Goal: Transaction & Acquisition: Purchase product/service

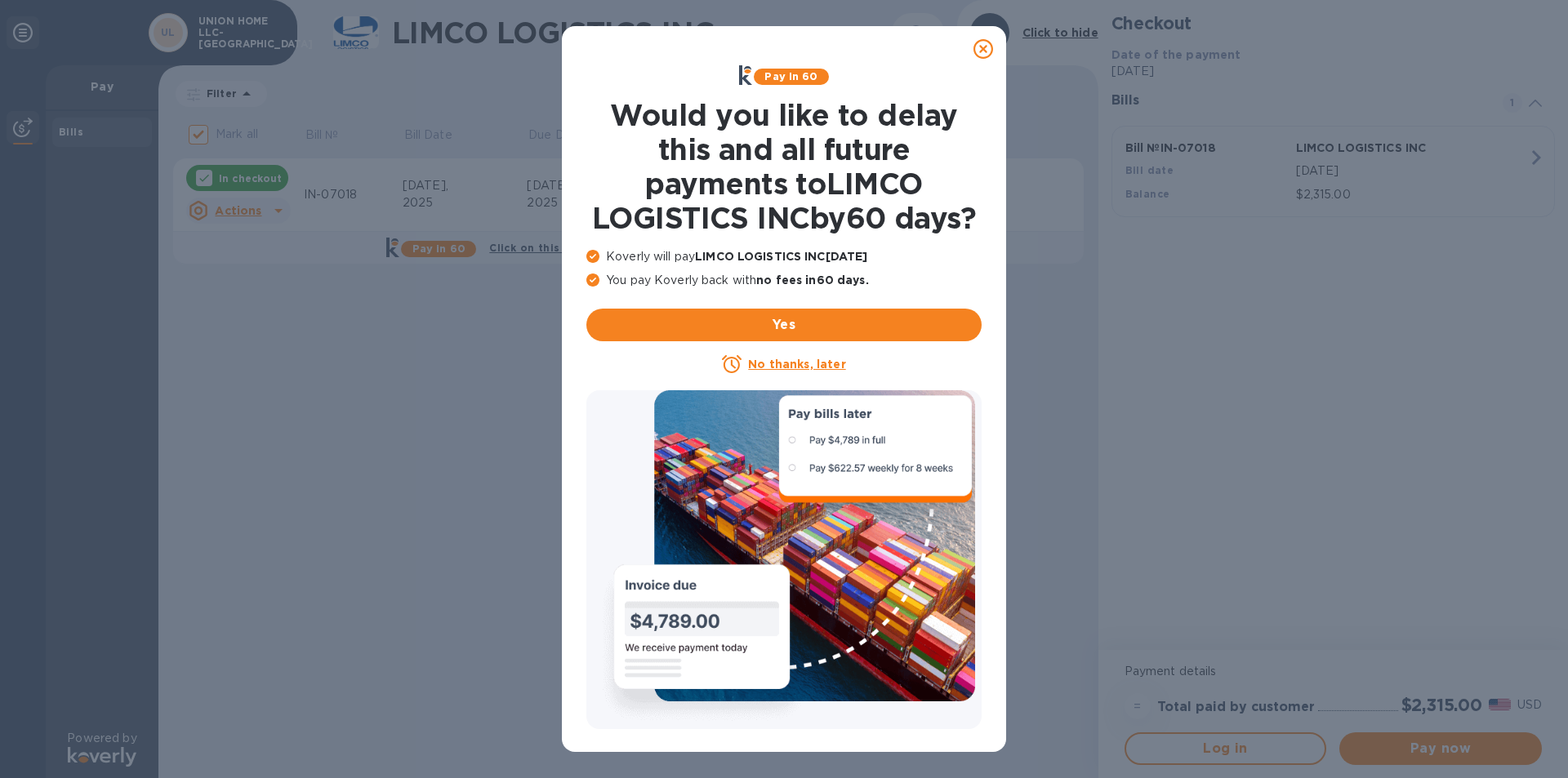
click at [980, 48] on icon at bounding box center [983, 49] width 20 height 20
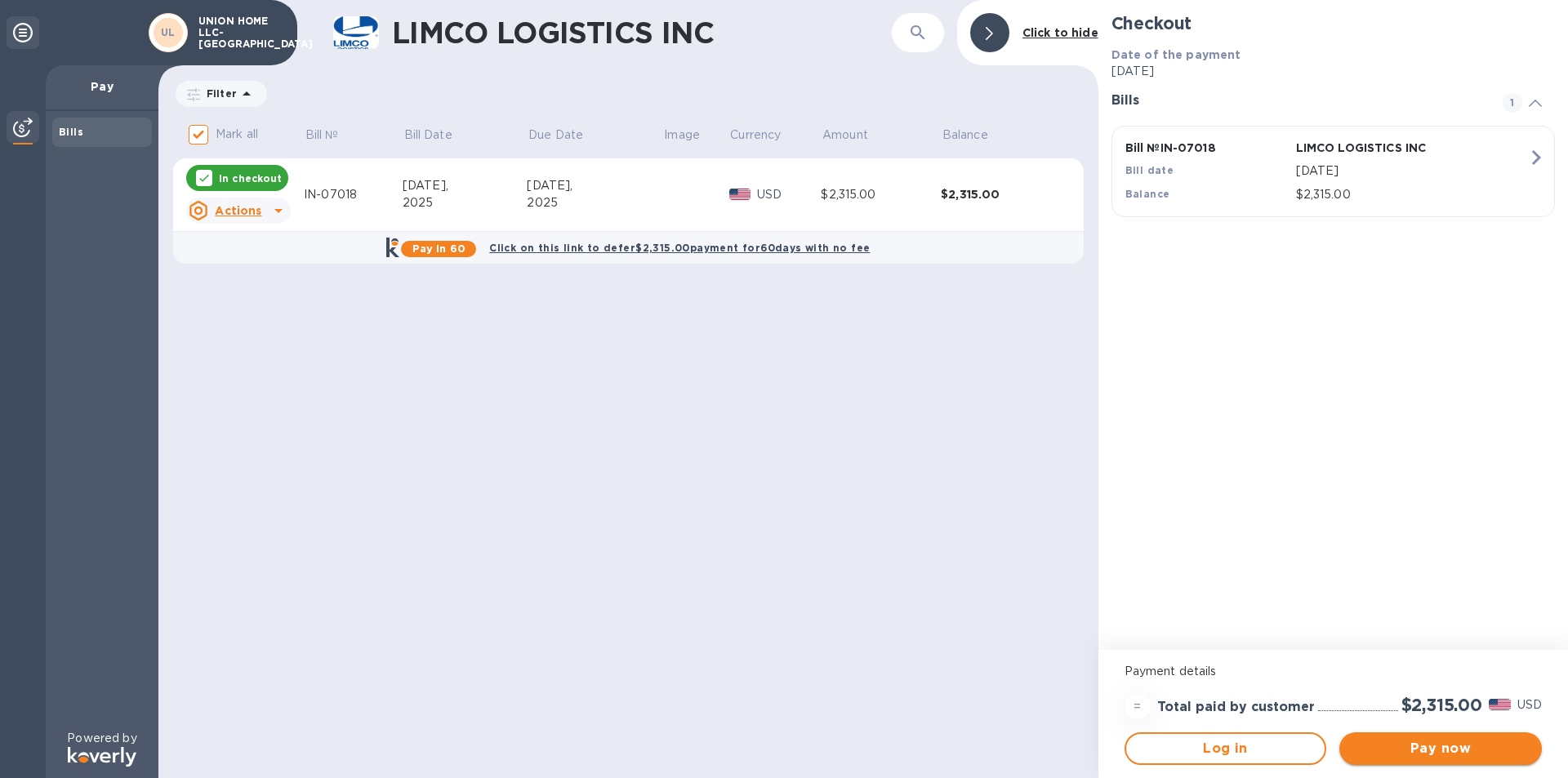
click at [1412, 738] on button "Pay now" at bounding box center [1440, 748] width 202 height 32
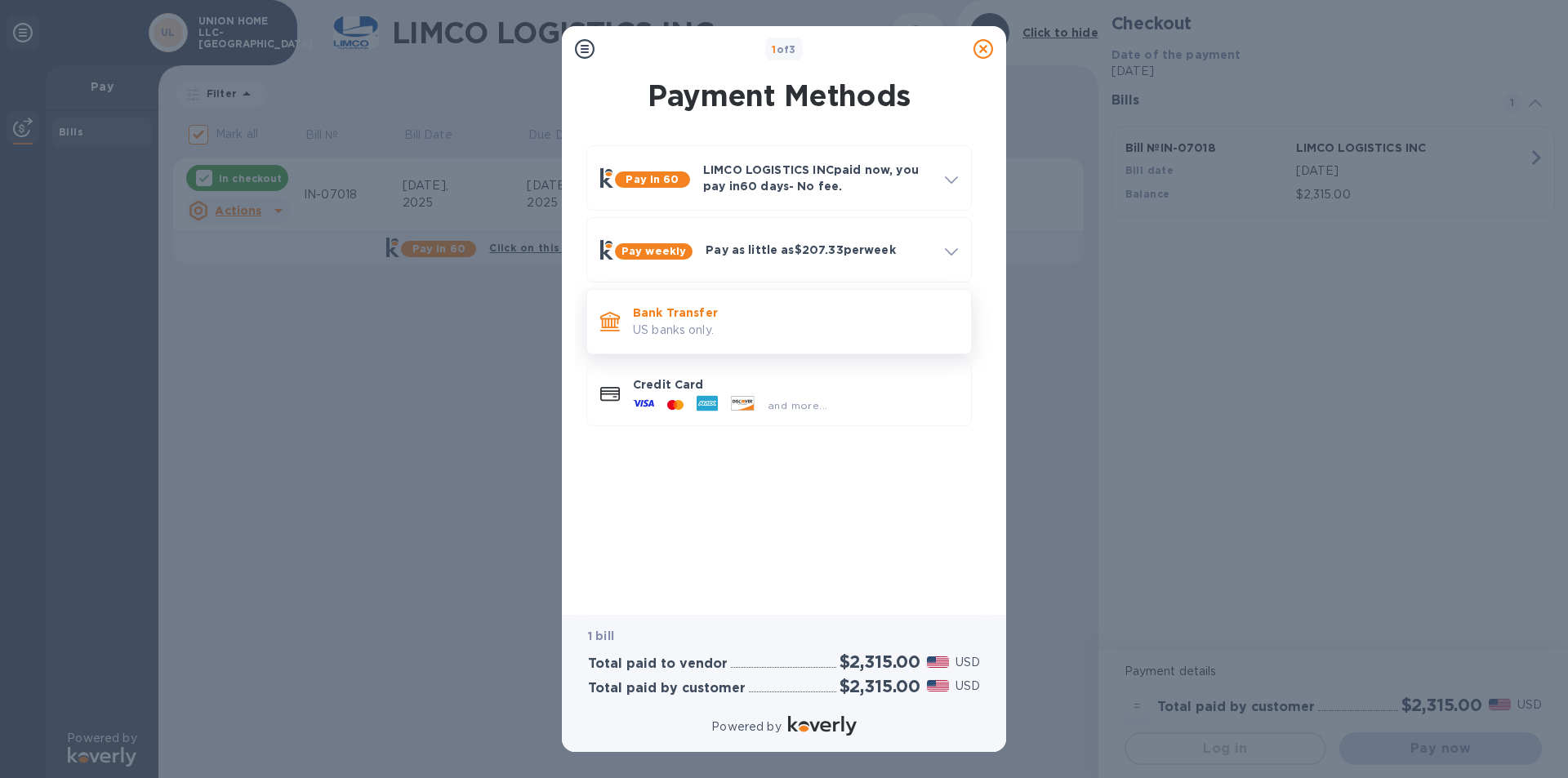
click at [750, 320] on p "Bank Transfer" at bounding box center [795, 312] width 325 height 16
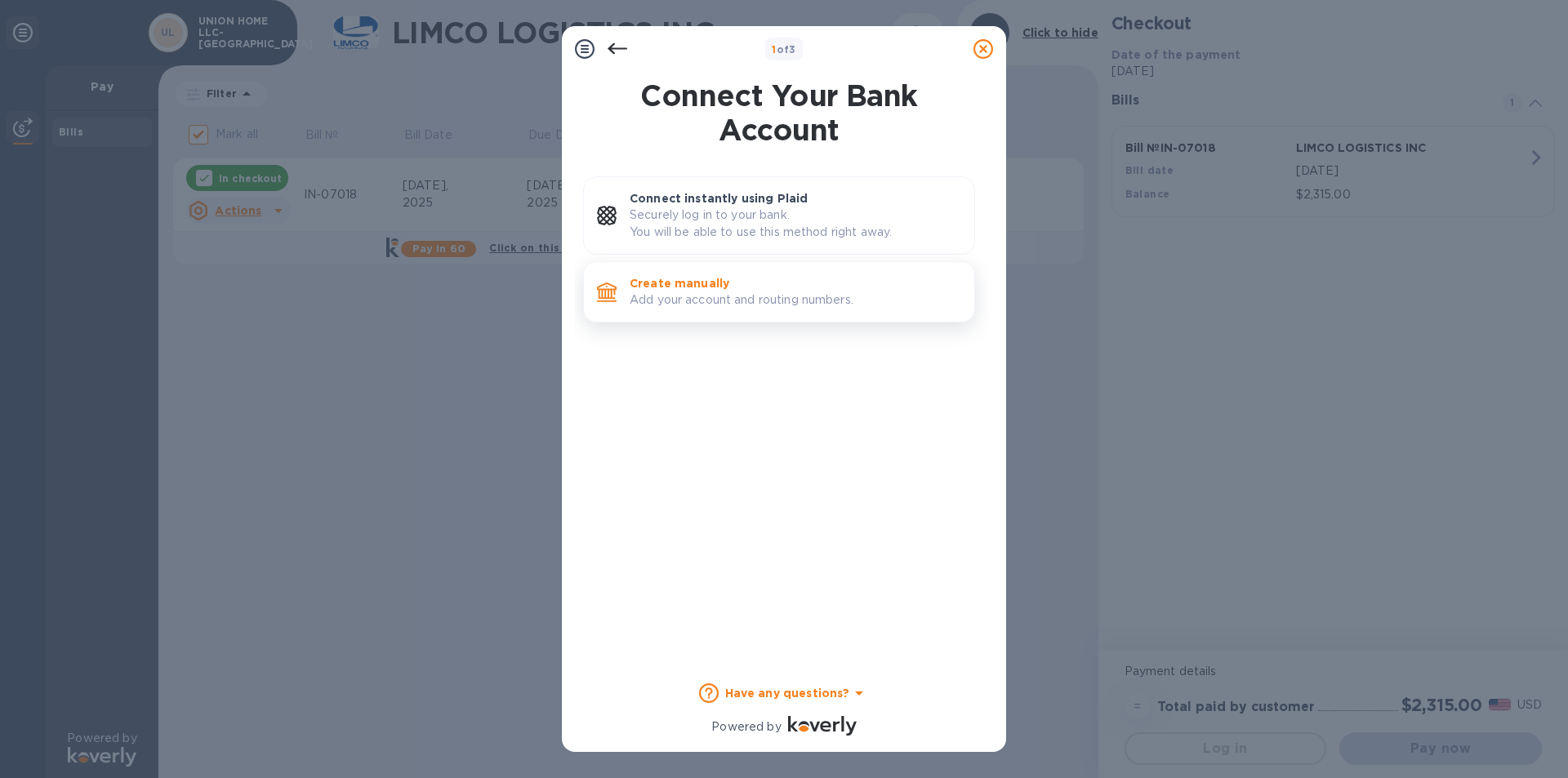
click at [690, 278] on p "Create manually" at bounding box center [795, 283] width 331 height 16
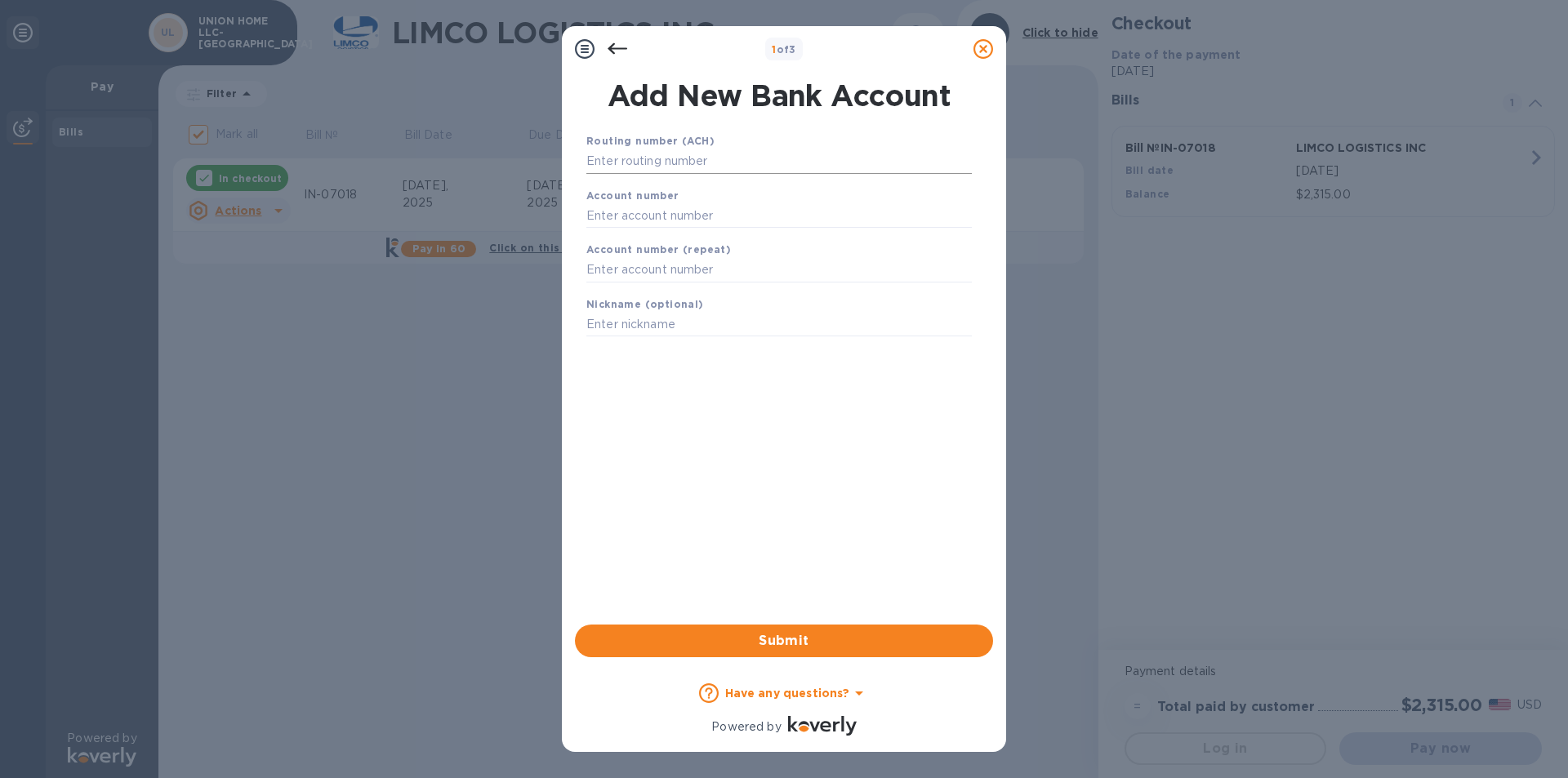
click at [642, 159] on input "text" at bounding box center [779, 161] width 385 height 24
type input "081904808"
click at [635, 244] on input "text" at bounding box center [779, 235] width 385 height 24
type input "291017201371"
drag, startPoint x: 629, startPoint y: 269, endPoint x: 625, endPoint y: 281, distance: 12.6
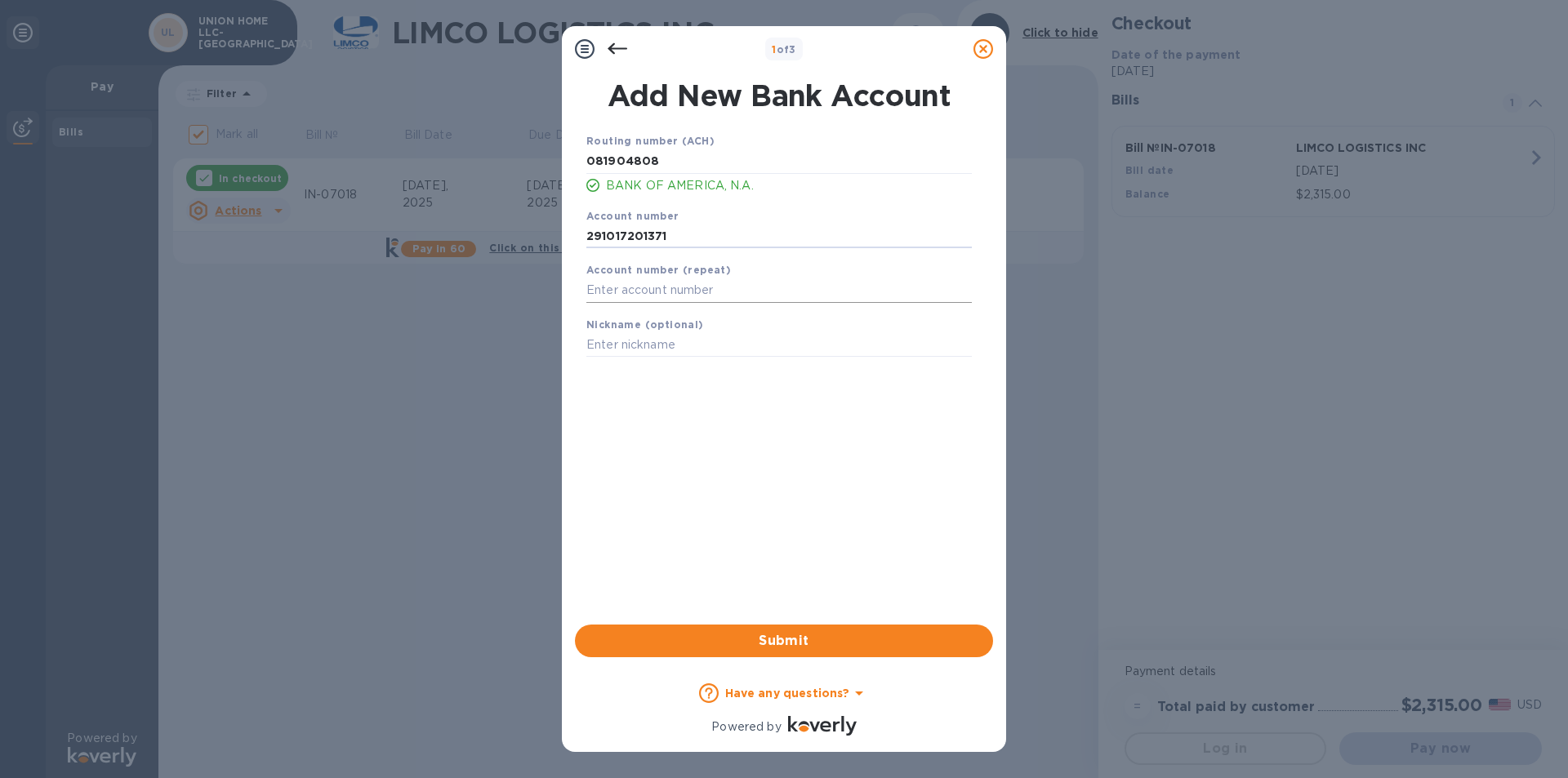
click at [629, 270] on b "Account number (repeat)" at bounding box center [658, 270] width 144 height 13
click at [620, 286] on input "text" at bounding box center [779, 290] width 385 height 24
type input "291017201371"
click at [655, 350] on input "text" at bounding box center [779, 345] width 385 height 24
type input "Union Home"
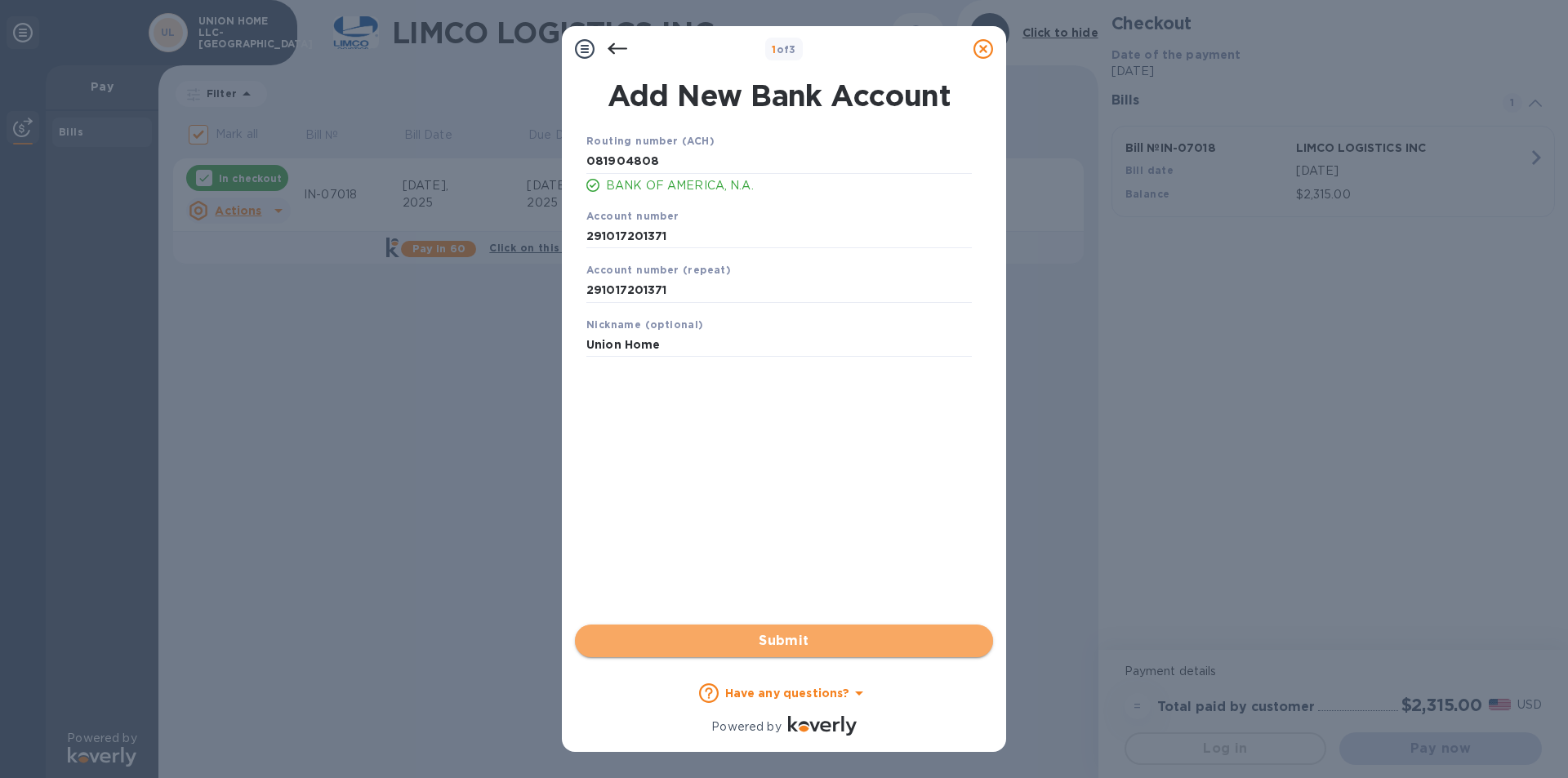
click at [736, 637] on span "Submit" at bounding box center [784, 641] width 392 height 20
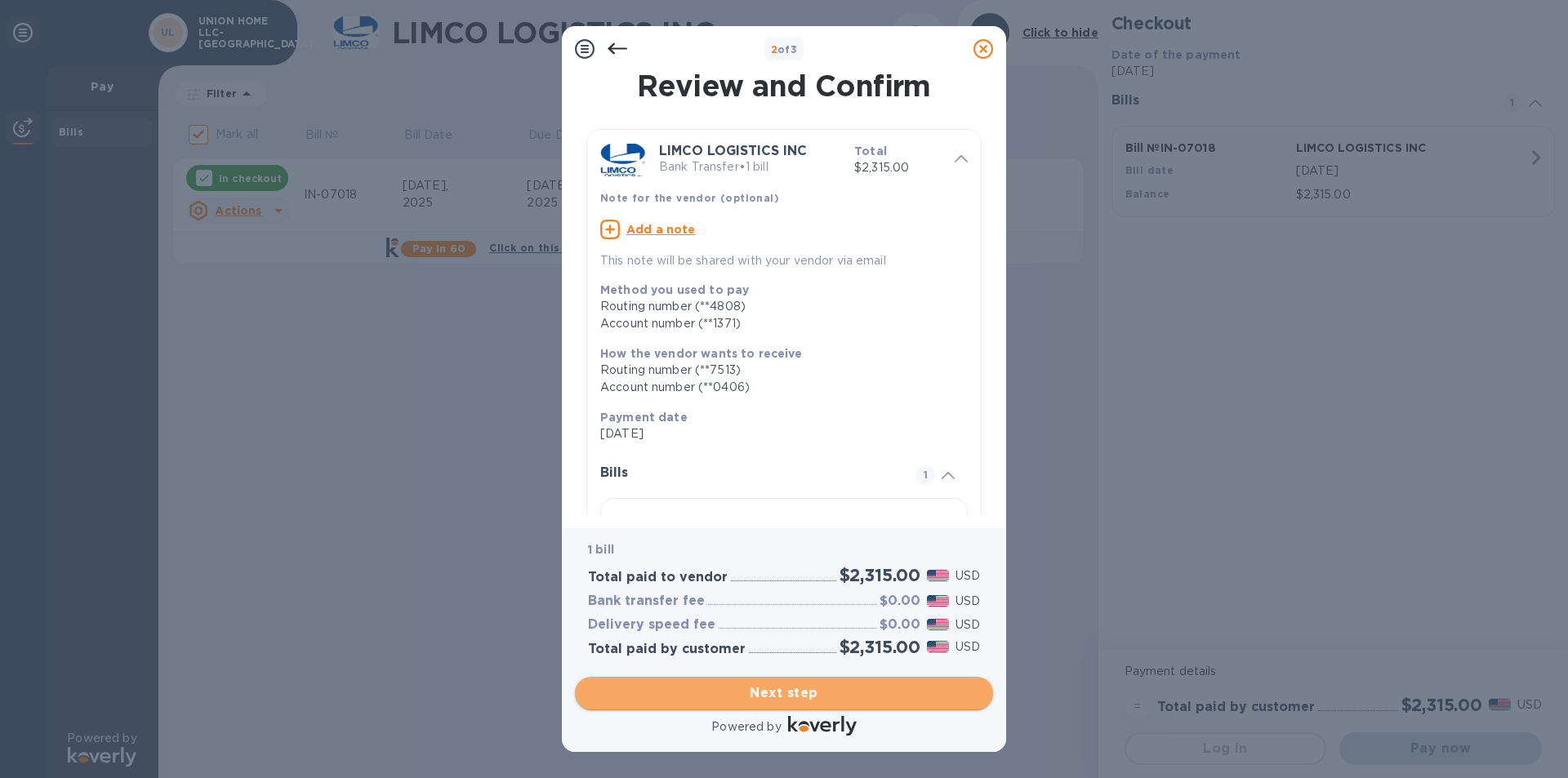
click at [727, 697] on span "Next step" at bounding box center [784, 693] width 392 height 20
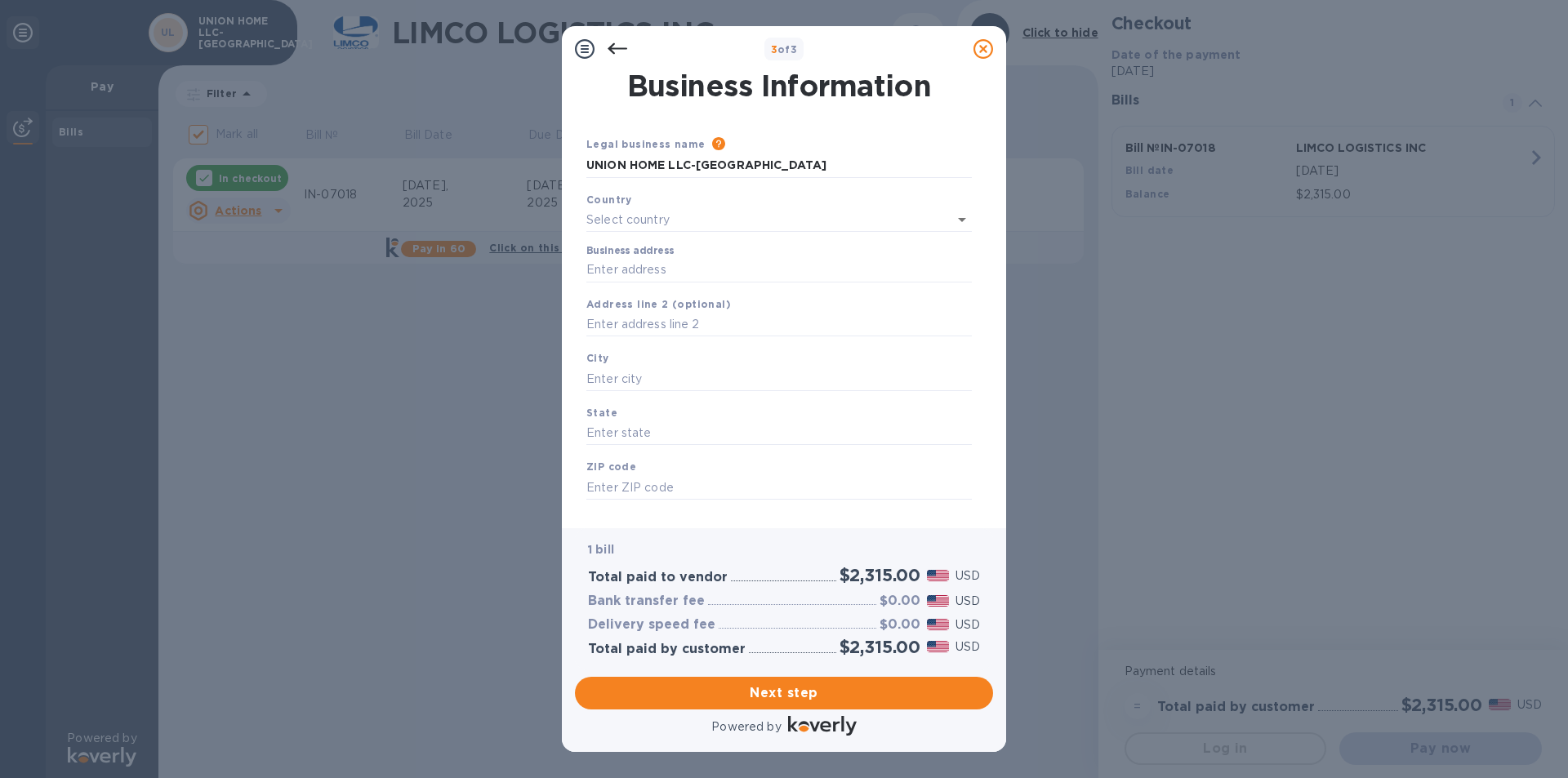
type input "[GEOGRAPHIC_DATA]"
click at [658, 278] on input "Business address" at bounding box center [779, 266] width 385 height 24
type input "[STREET_ADDRESS][PERSON_NAME]"
click at [616, 378] on input "text" at bounding box center [779, 375] width 385 height 24
type input "Evanston"
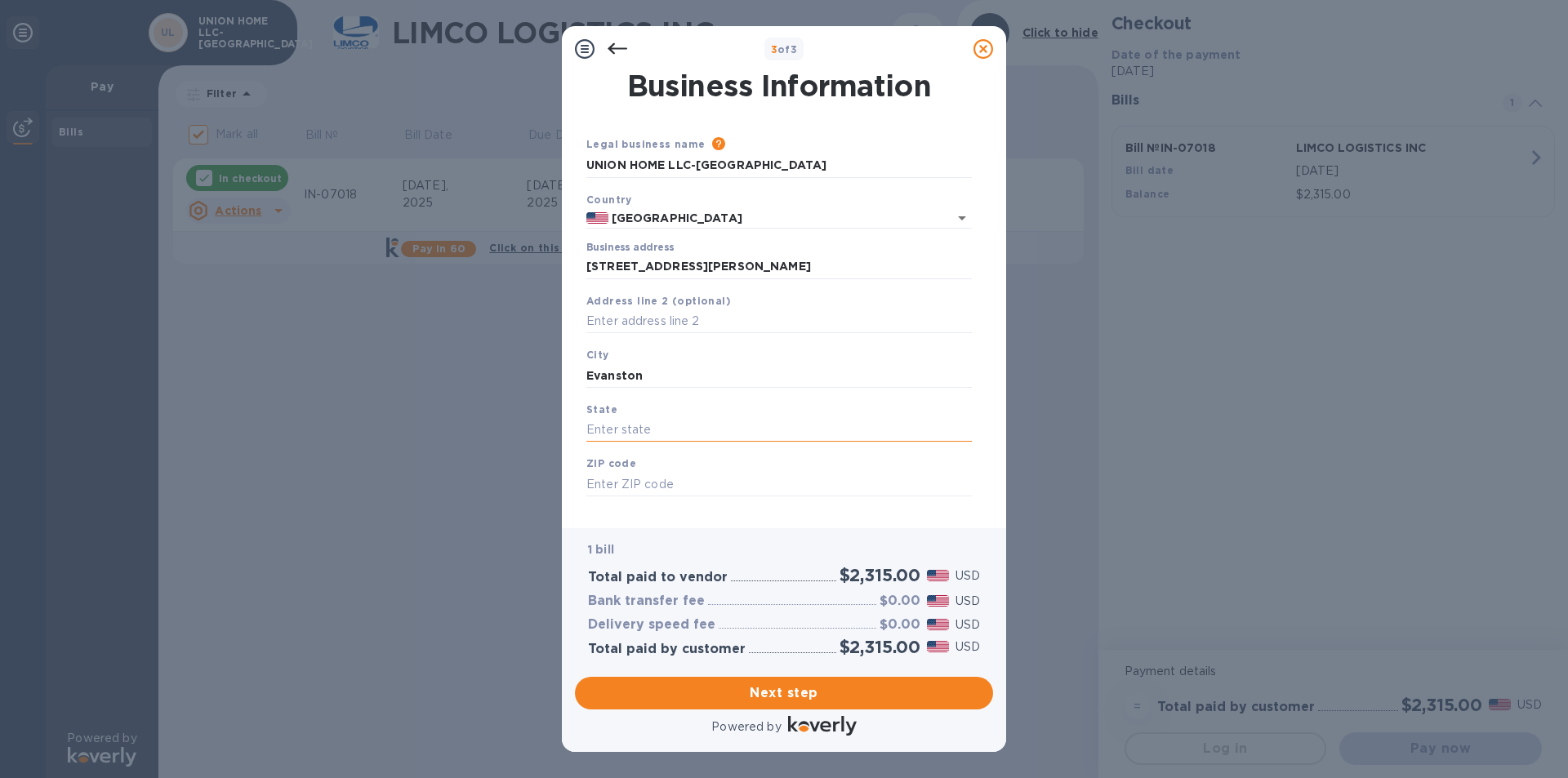
click at [651, 431] on input "text" at bounding box center [779, 430] width 385 height 24
type input "[US_STATE]"
click at [635, 477] on input "text" at bounding box center [779, 483] width 385 height 24
type input "60201"
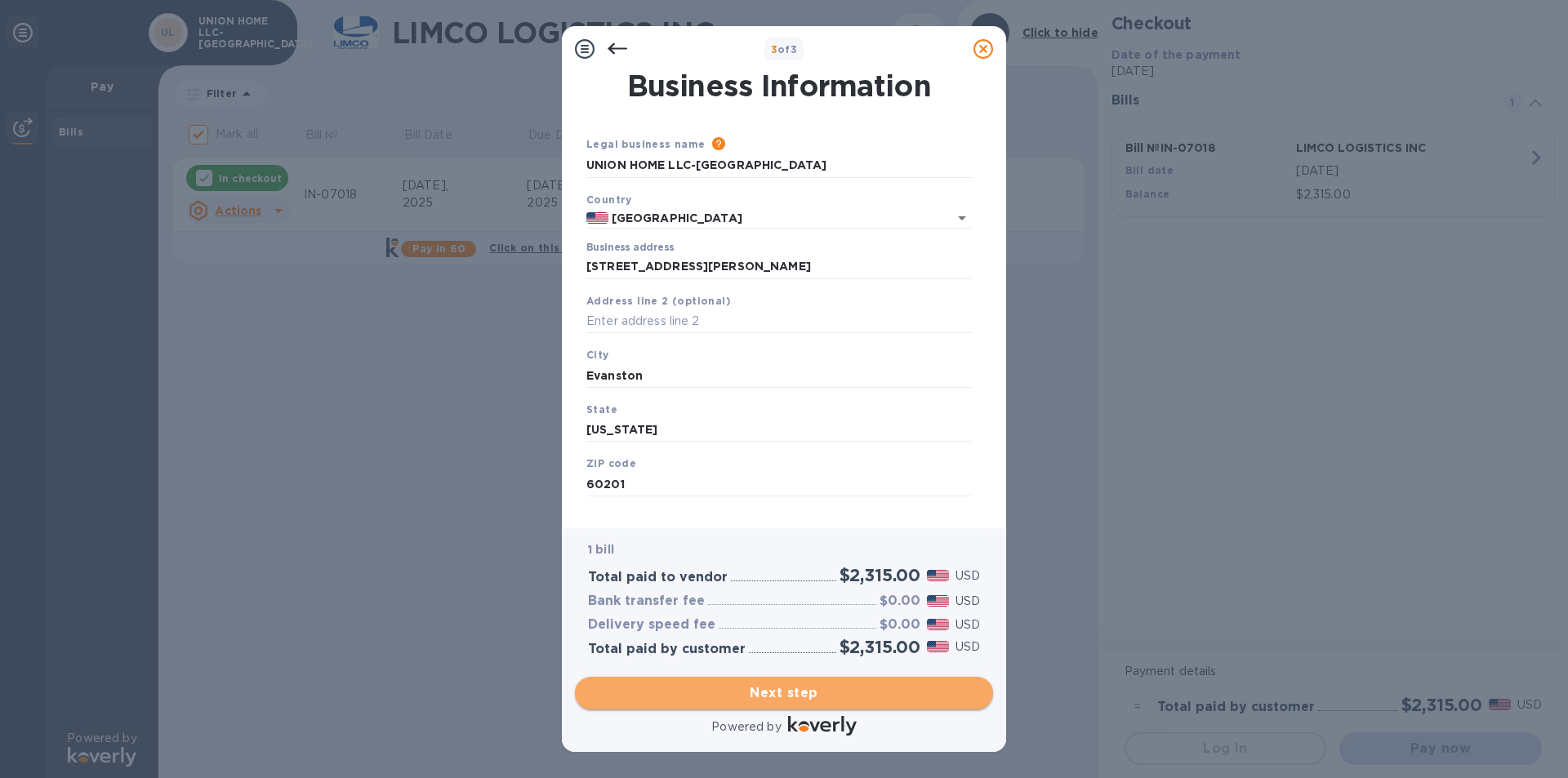
click at [785, 694] on span "Next step" at bounding box center [784, 693] width 392 height 20
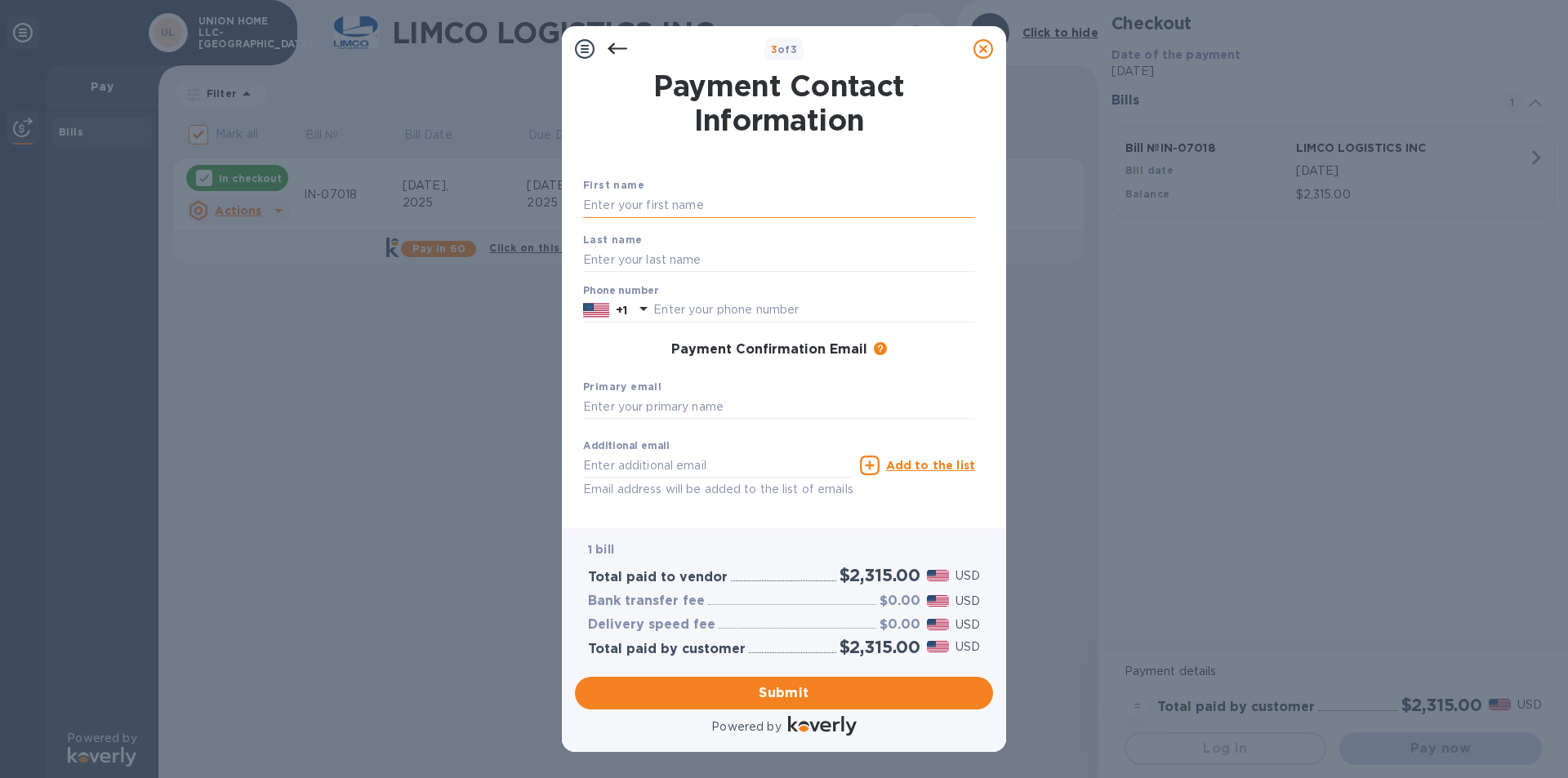
click at [653, 201] on input "text" at bounding box center [779, 205] width 392 height 24
type input "Union Home"
click at [642, 265] on input "text" at bounding box center [779, 259] width 392 height 24
type input "LLC"
click at [685, 296] on div "Phone number +1" at bounding box center [779, 304] width 392 height 38
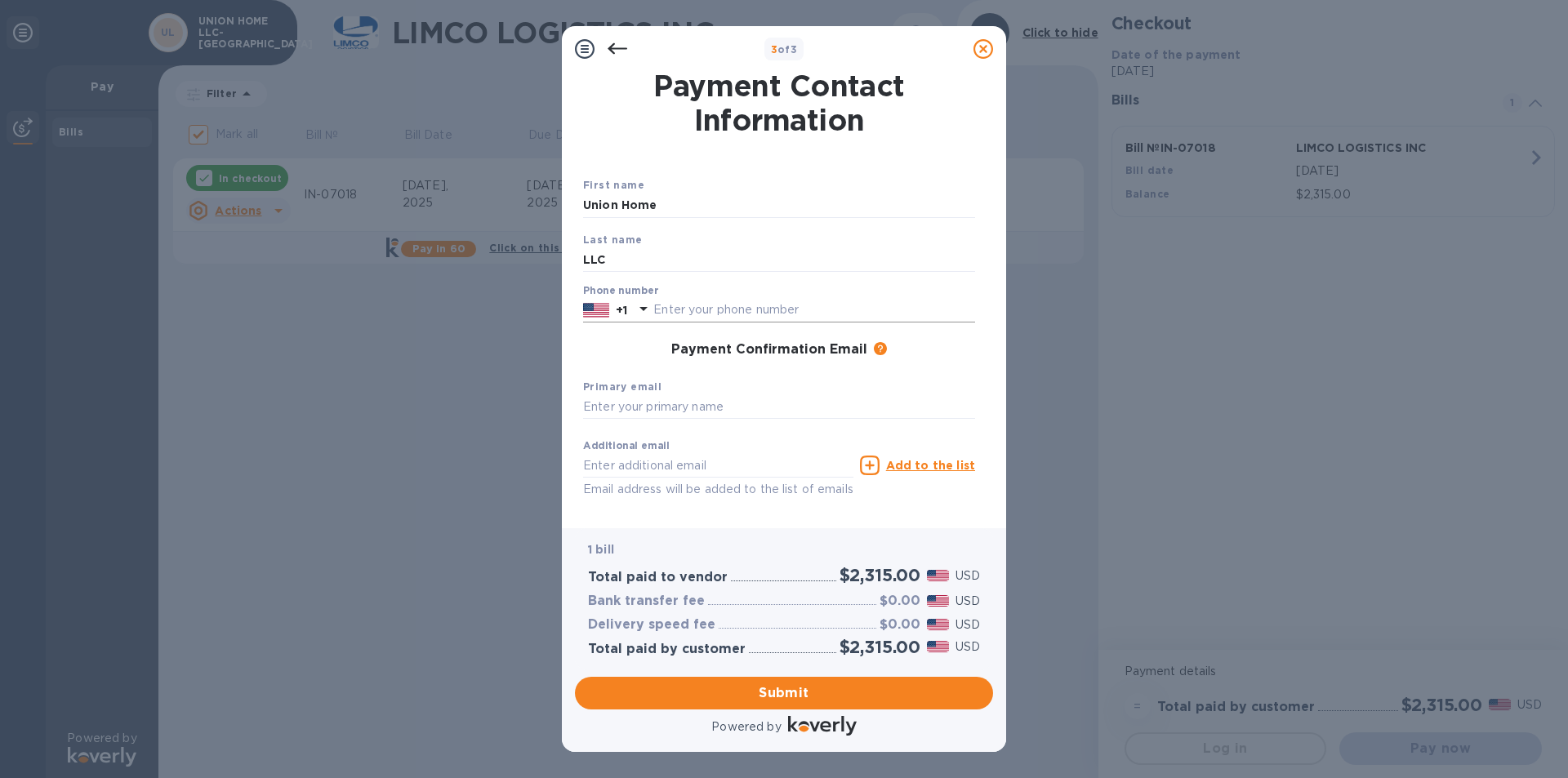
click at [689, 312] on input "text" at bounding box center [813, 310] width 321 height 24
type input "9803499663"
click at [648, 403] on input "text" at bounding box center [779, 406] width 392 height 24
type input "[EMAIL_ADDRESS][DOMAIN_NAME]"
click at [672, 466] on input "text" at bounding box center [718, 465] width 270 height 24
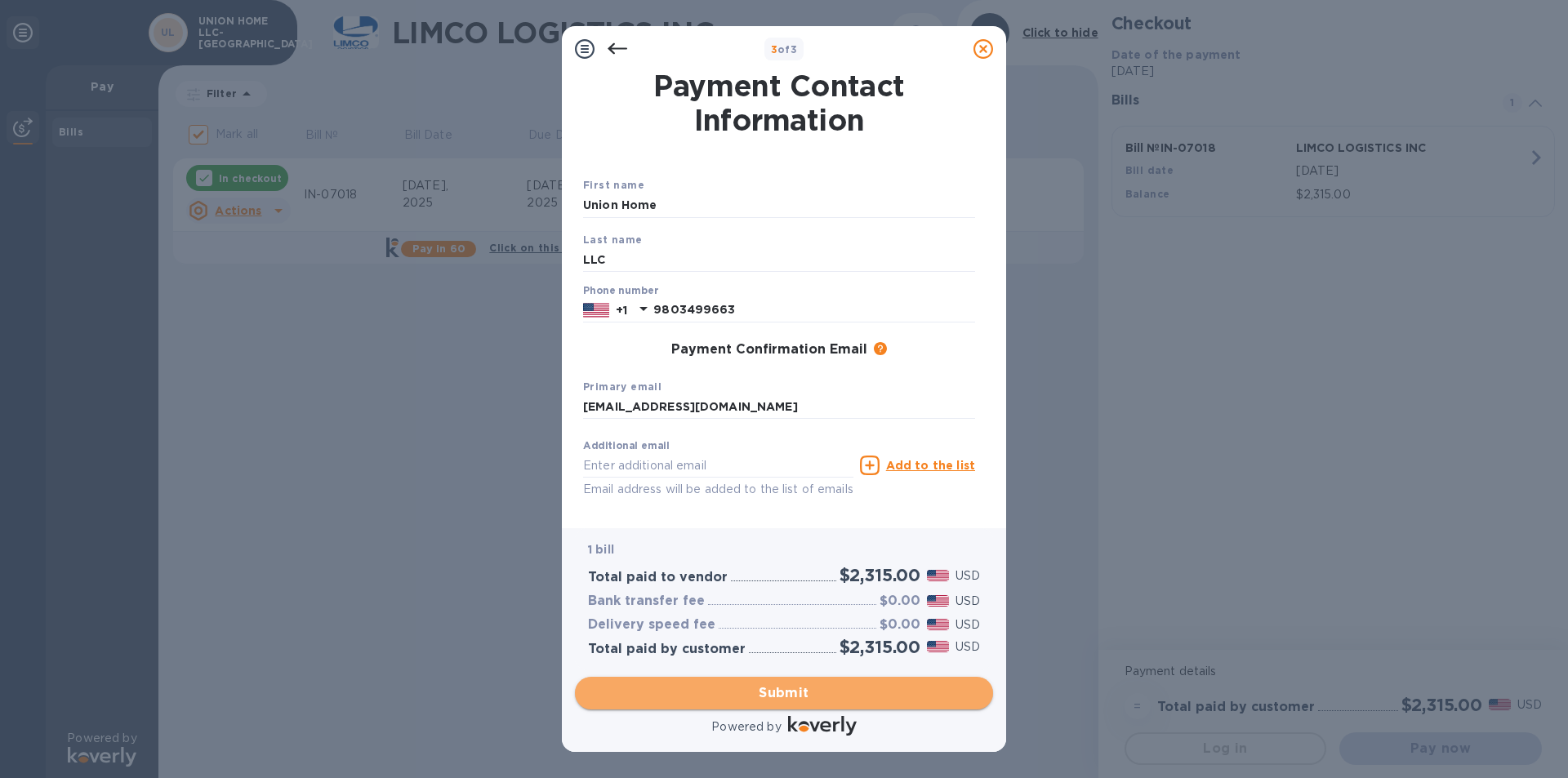
click at [818, 698] on span "Submit" at bounding box center [784, 693] width 392 height 20
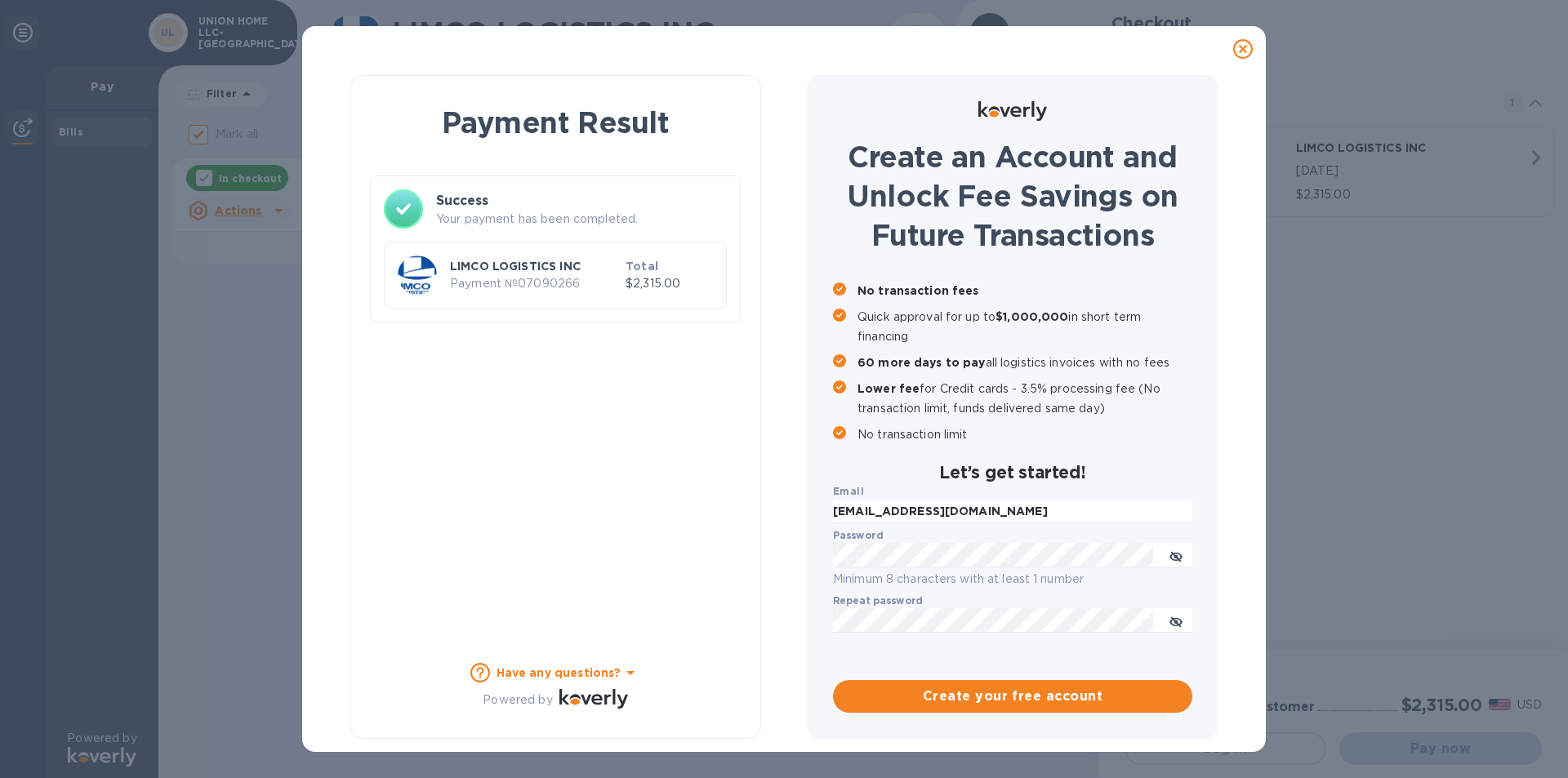
checkbox input "false"
